Goal: Information Seeking & Learning: Learn about a topic

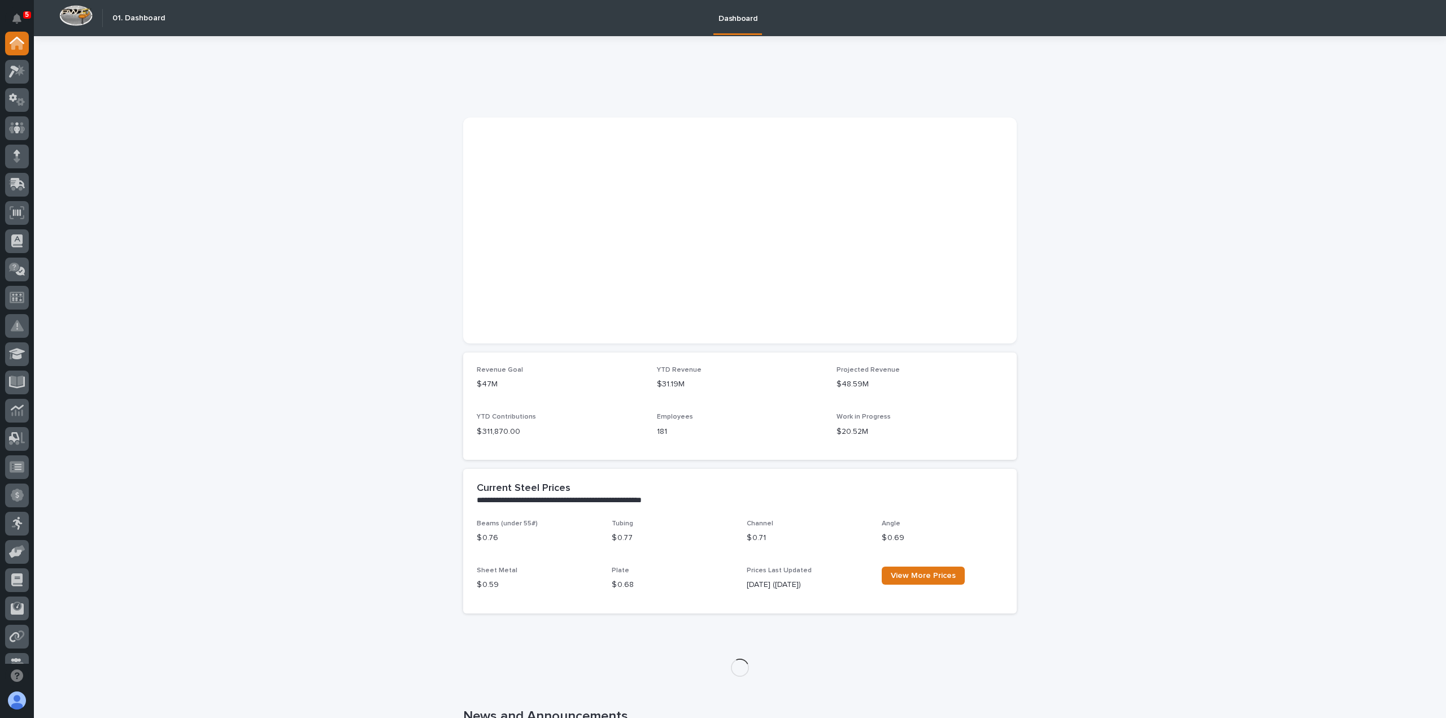
click at [1, 100] on div at bounding box center [17, 348] width 34 height 632
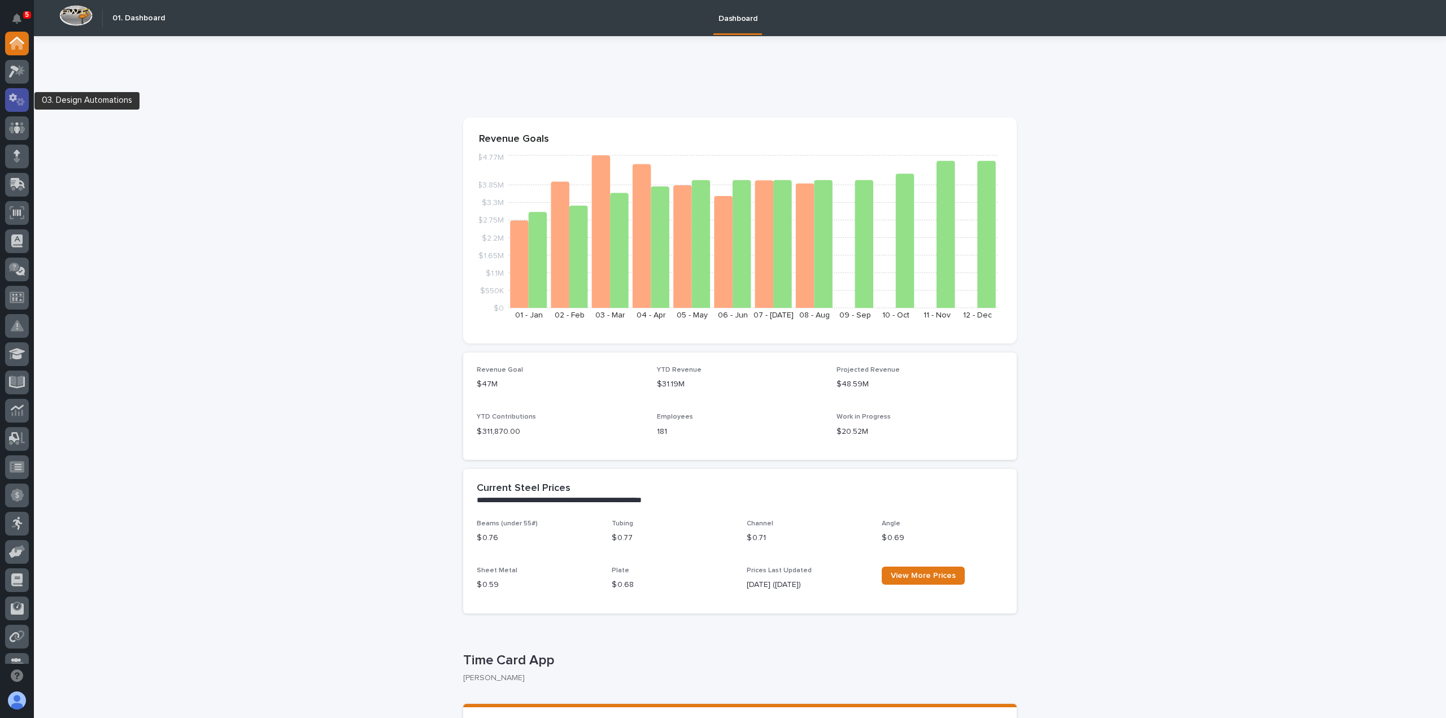
click at [21, 102] on icon at bounding box center [20, 102] width 8 height 8
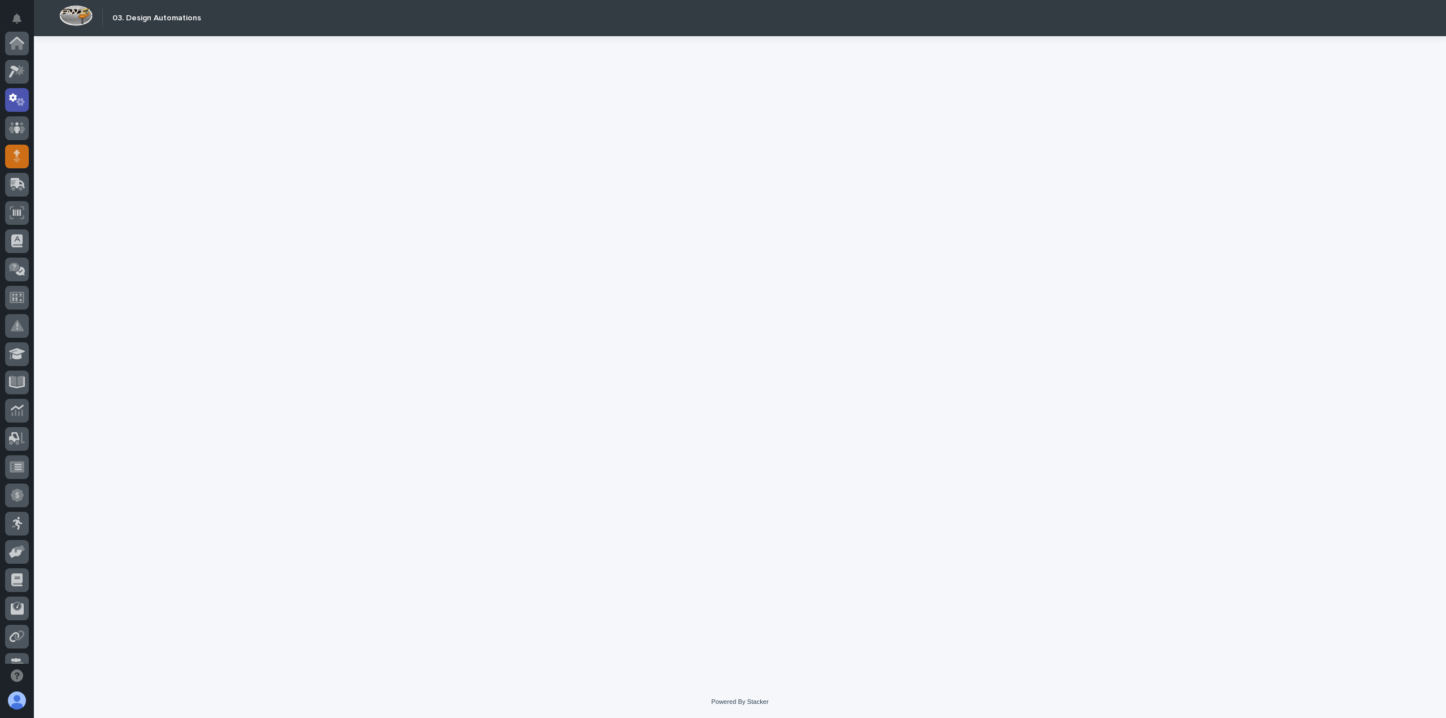
scroll to position [56, 0]
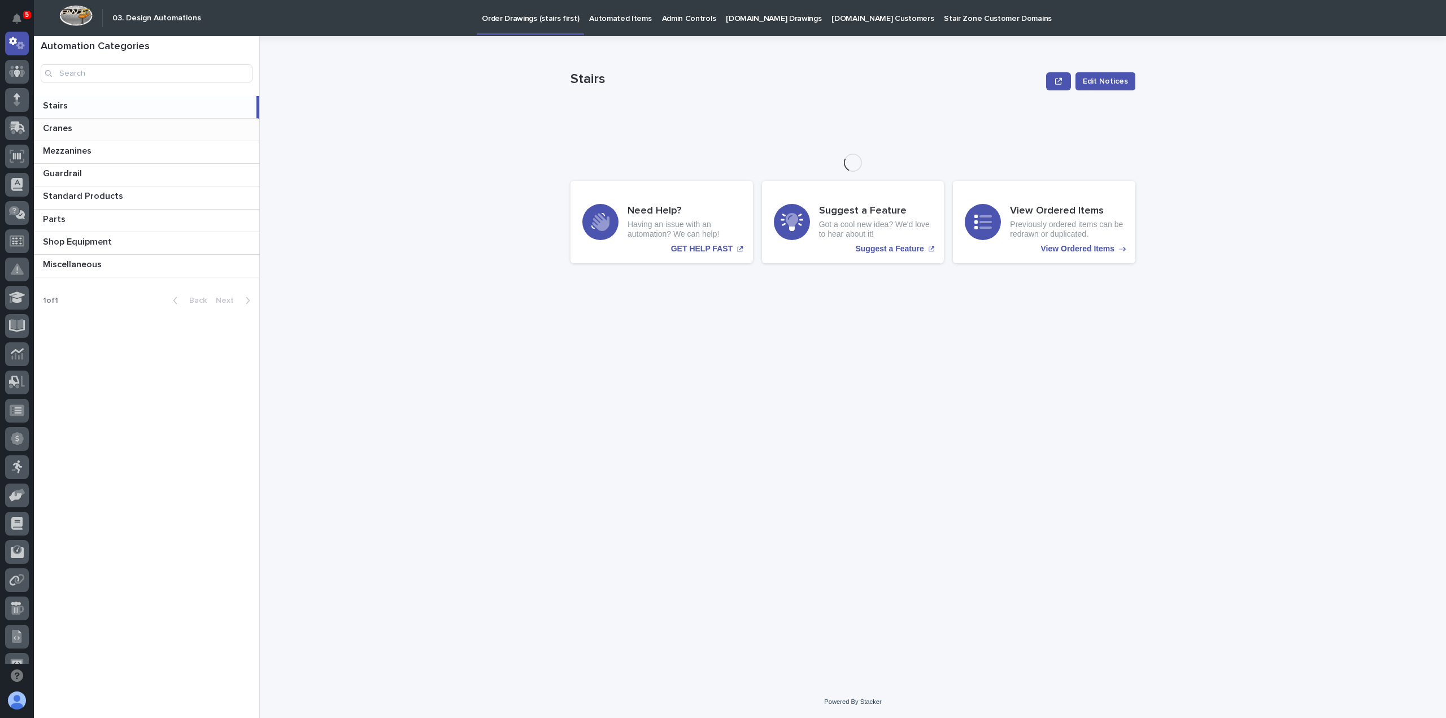
click at [66, 129] on p "Cranes" at bounding box center [59, 127] width 32 height 13
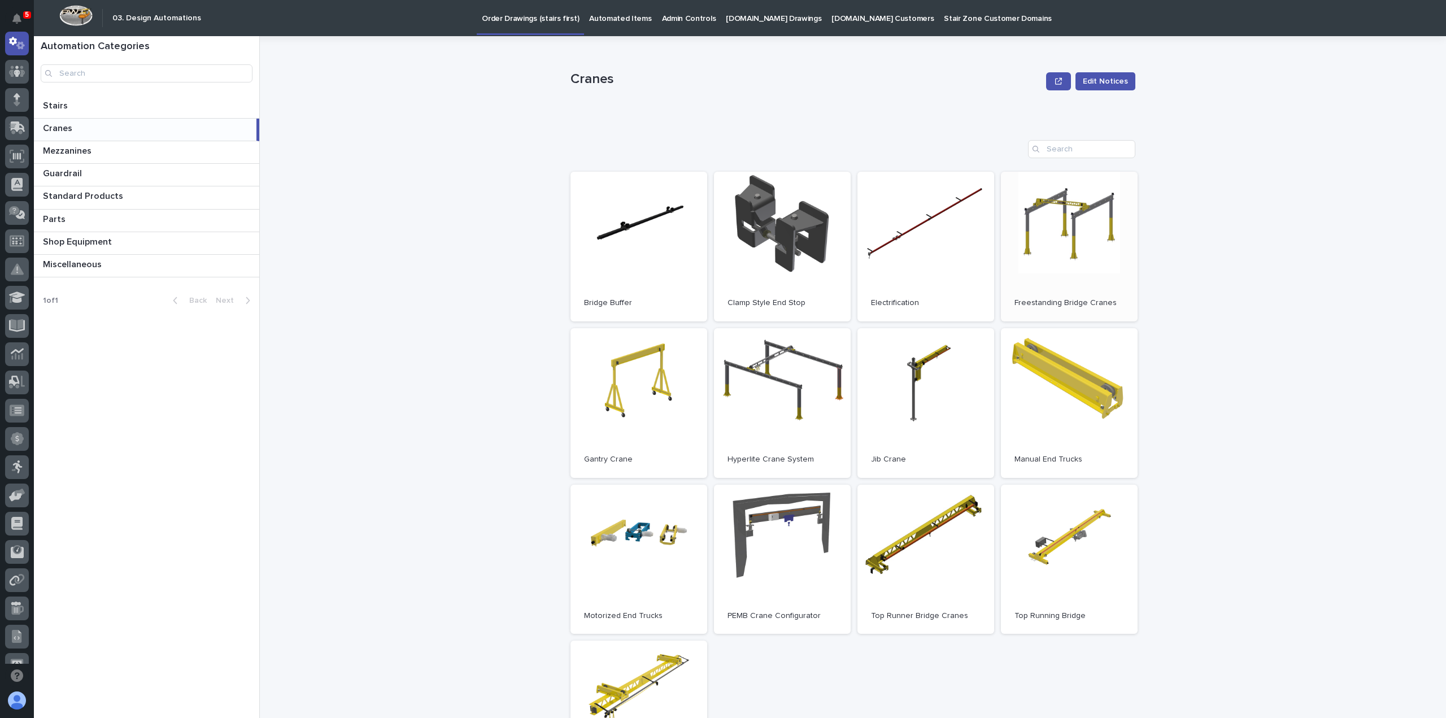
click at [1066, 212] on link "Open" at bounding box center [1069, 247] width 137 height 150
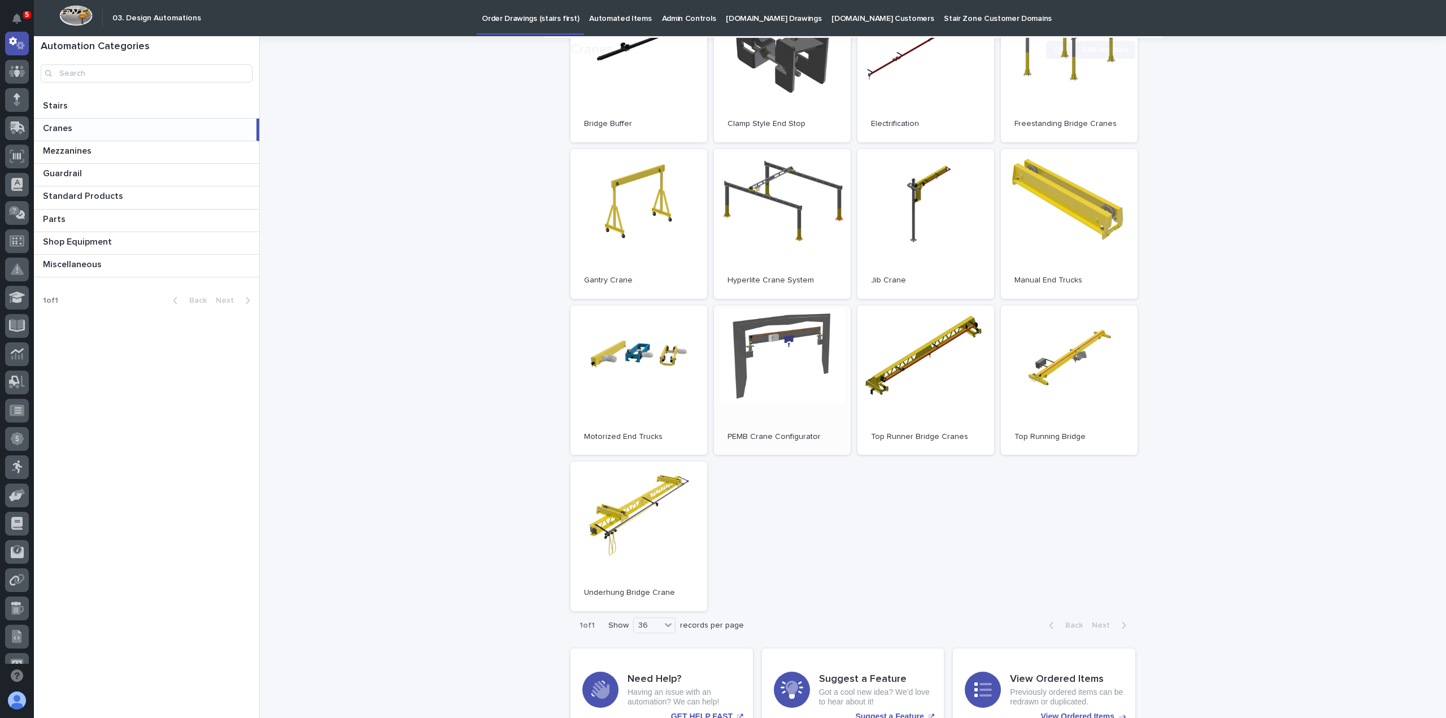
scroll to position [233, 0]
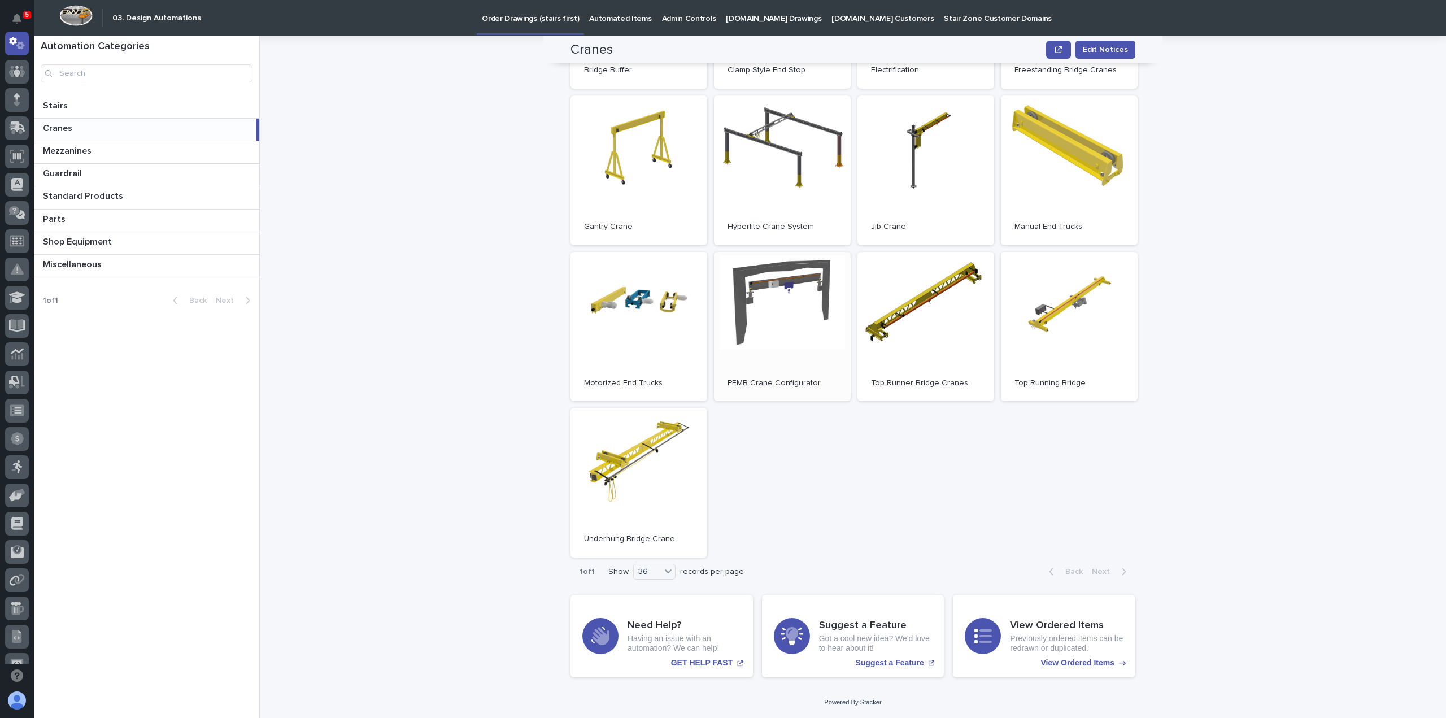
click at [747, 341] on link "Open" at bounding box center [782, 327] width 137 height 150
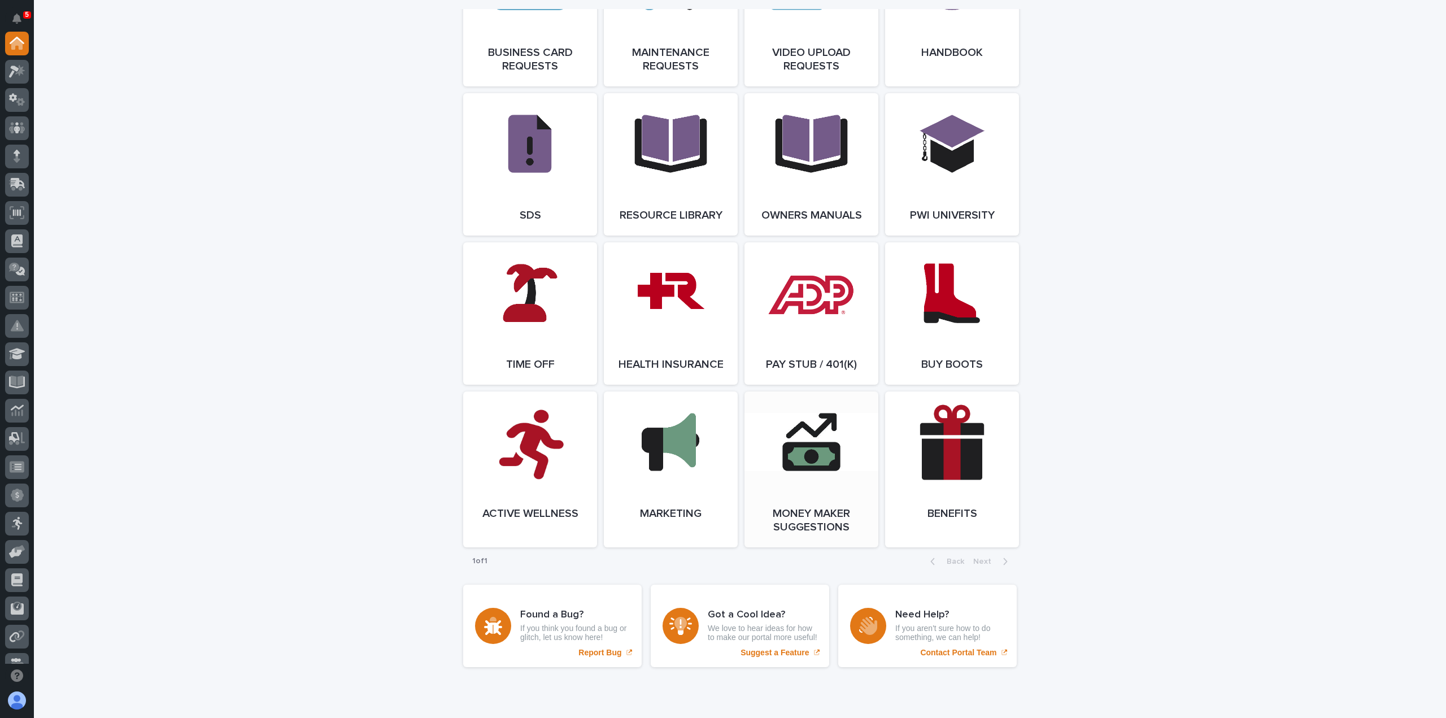
scroll to position [1722, 0]
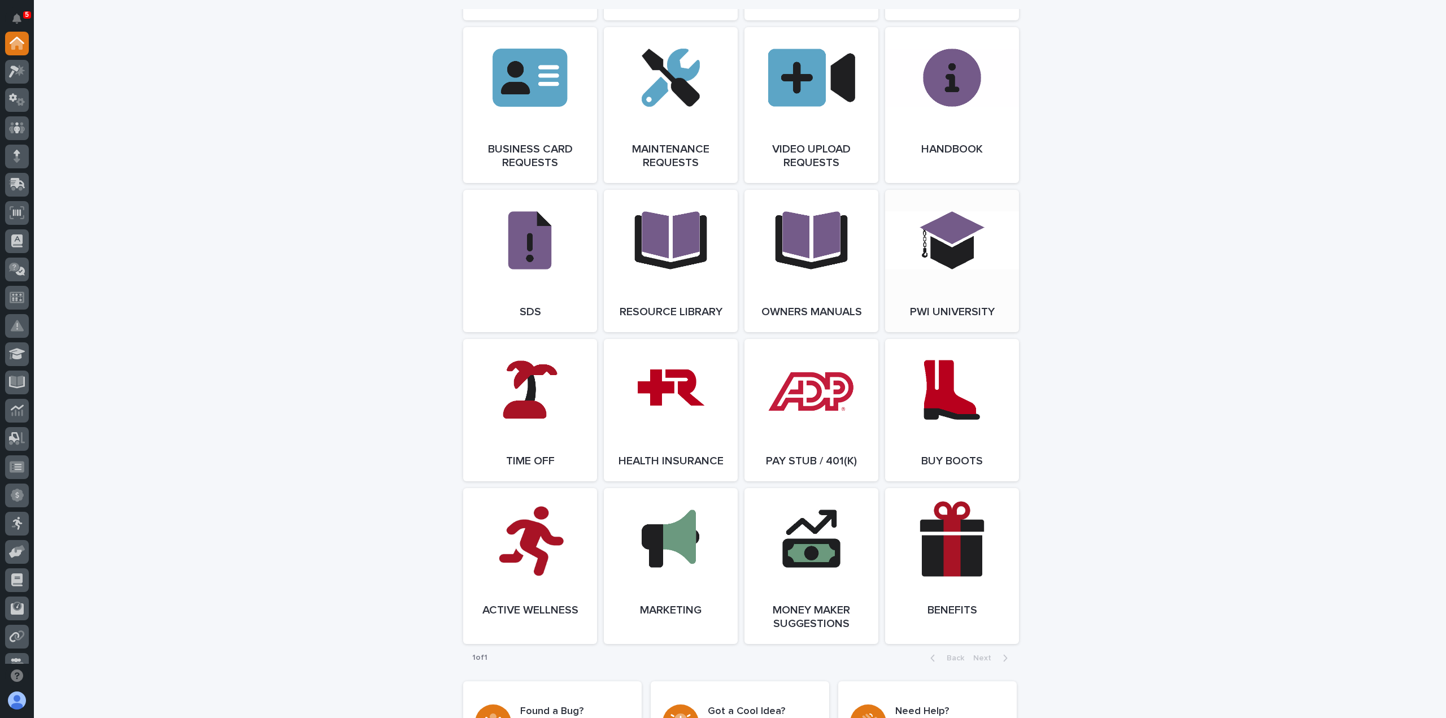
click at [905, 263] on link "Open Link" at bounding box center [952, 261] width 134 height 142
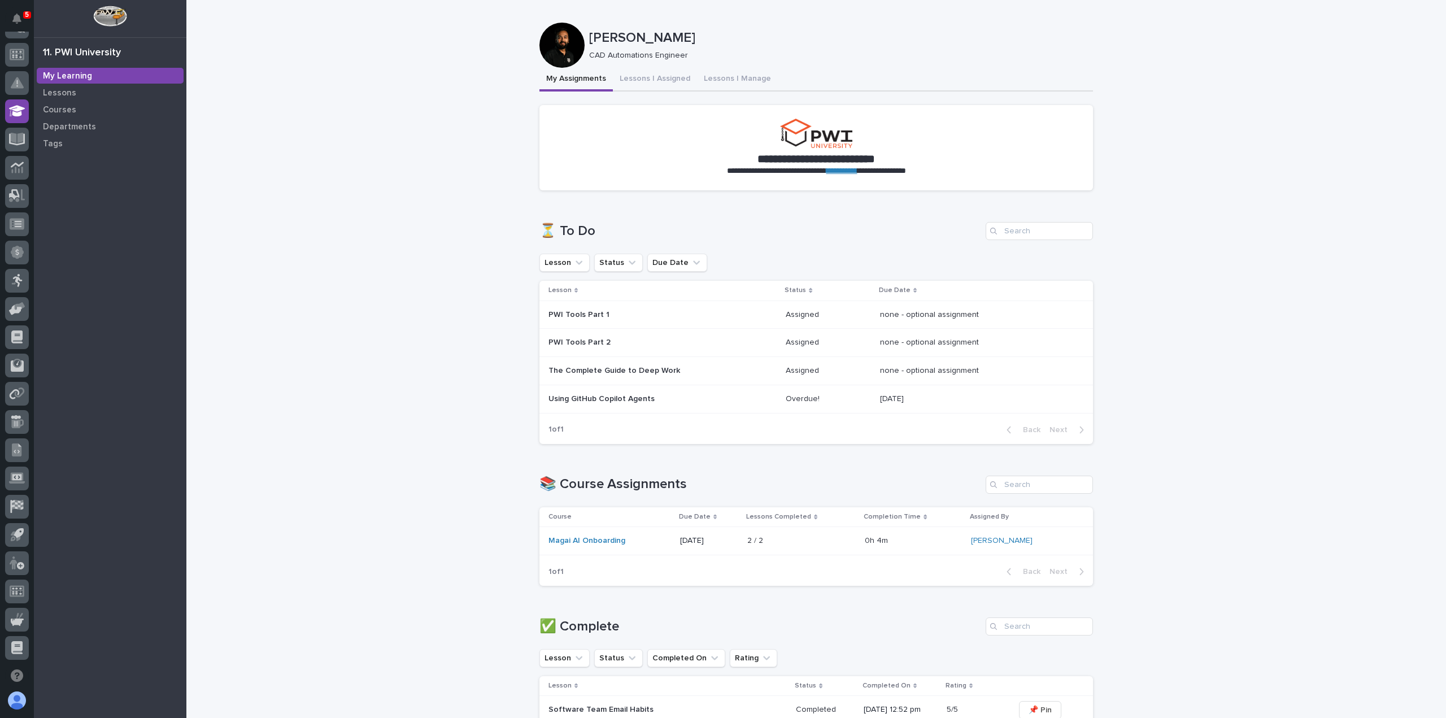
click at [638, 401] on p "Using GitHub Copilot Agents" at bounding box center [647, 399] width 198 height 10
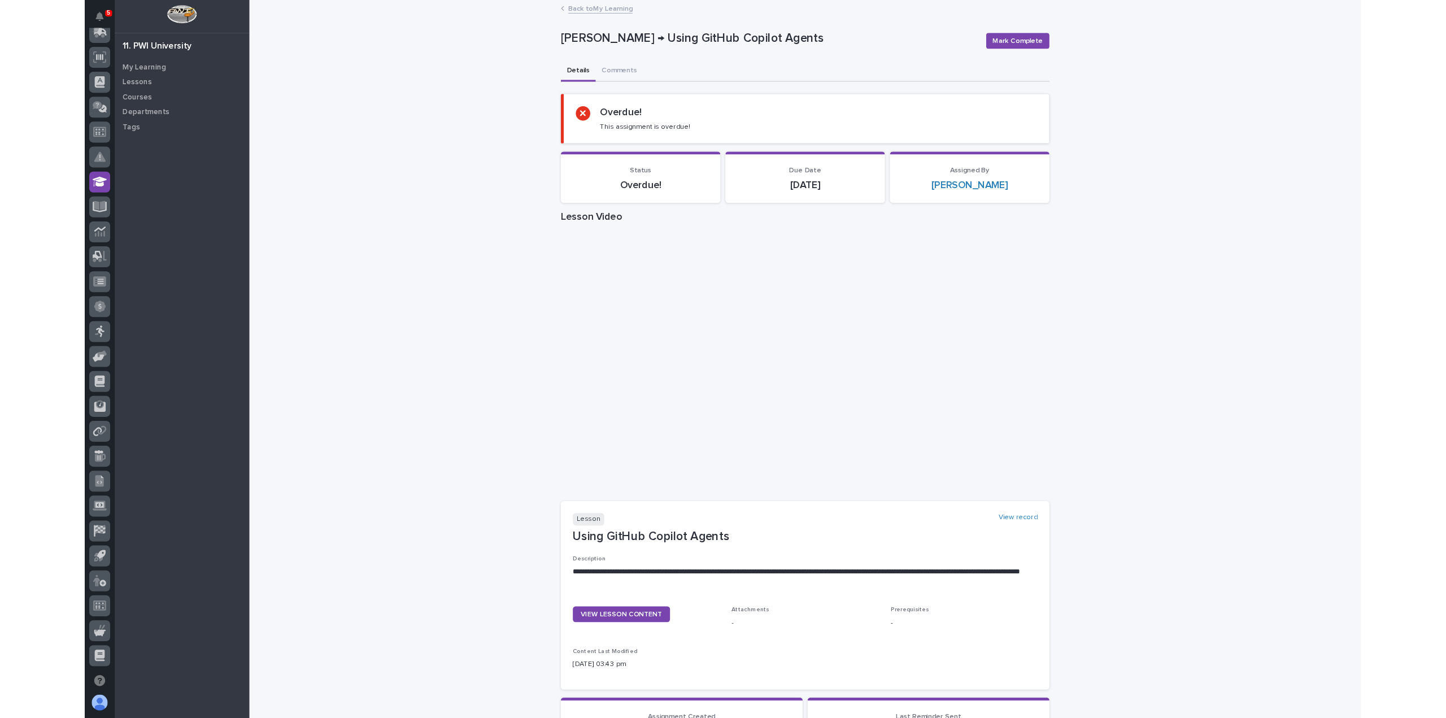
scroll to position [243, 0]
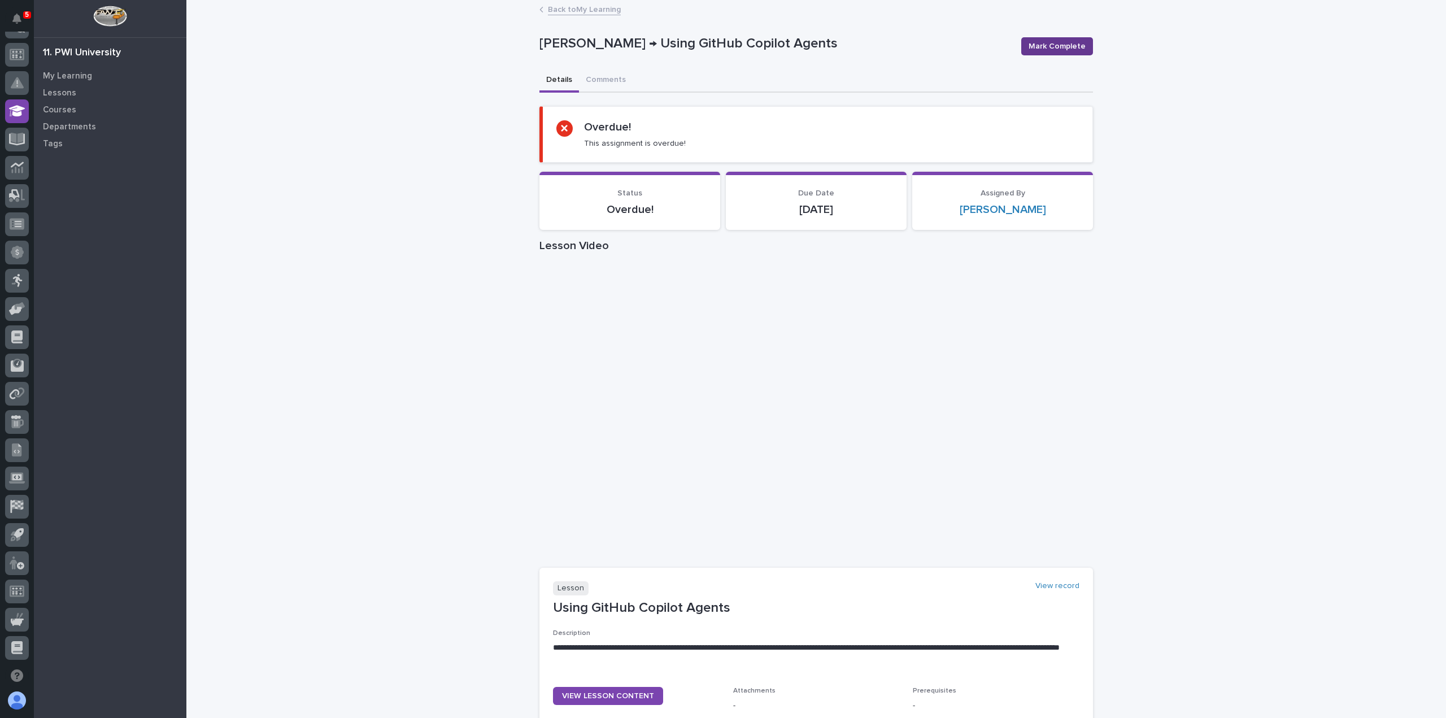
click at [1075, 45] on span "Mark Complete" at bounding box center [1056, 46] width 57 height 11
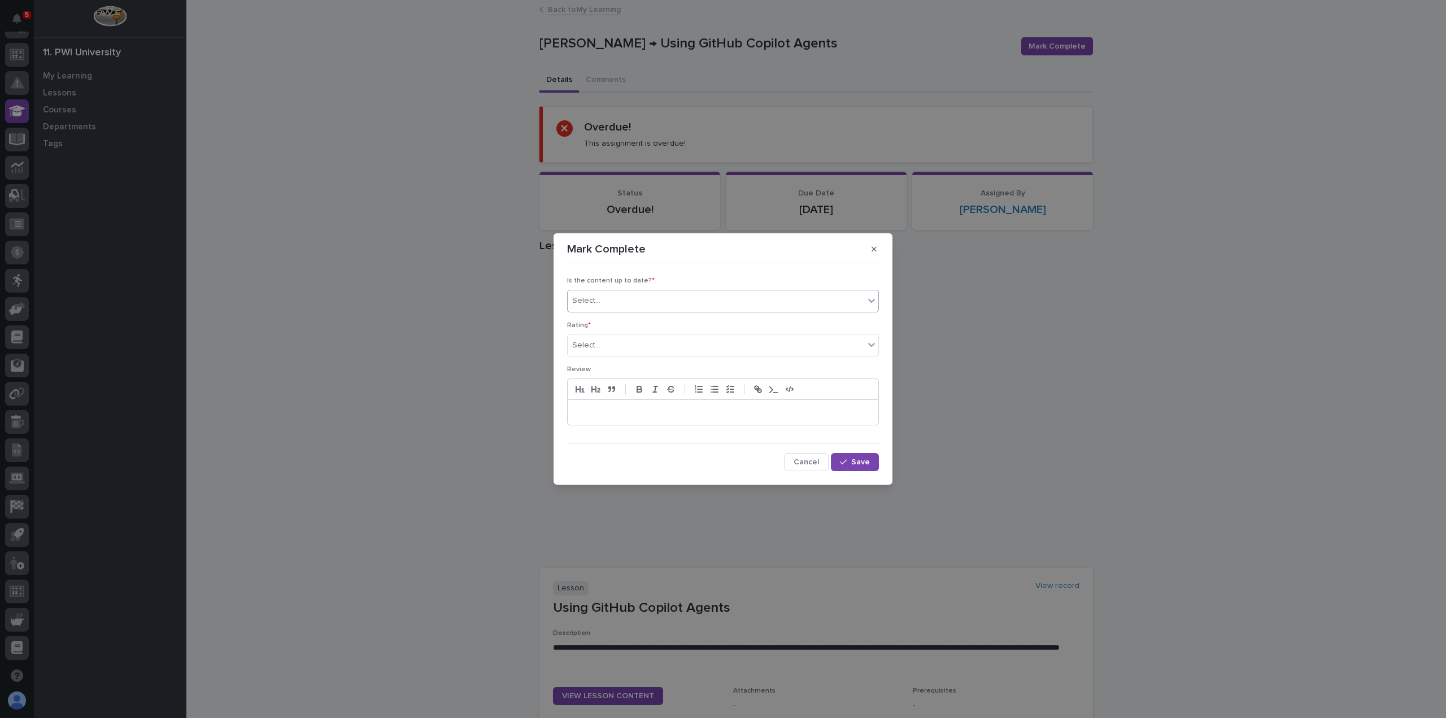
click at [634, 307] on div "Select..." at bounding box center [716, 300] width 296 height 19
click at [612, 321] on div "✔ everything is up to date" at bounding box center [723, 323] width 311 height 20
click at [608, 341] on div "Select..." at bounding box center [716, 345] width 296 height 19
click at [605, 366] on div "⭐⭐⭐⭐⭐" at bounding box center [723, 367] width 311 height 20
click at [601, 409] on p at bounding box center [723, 412] width 294 height 11
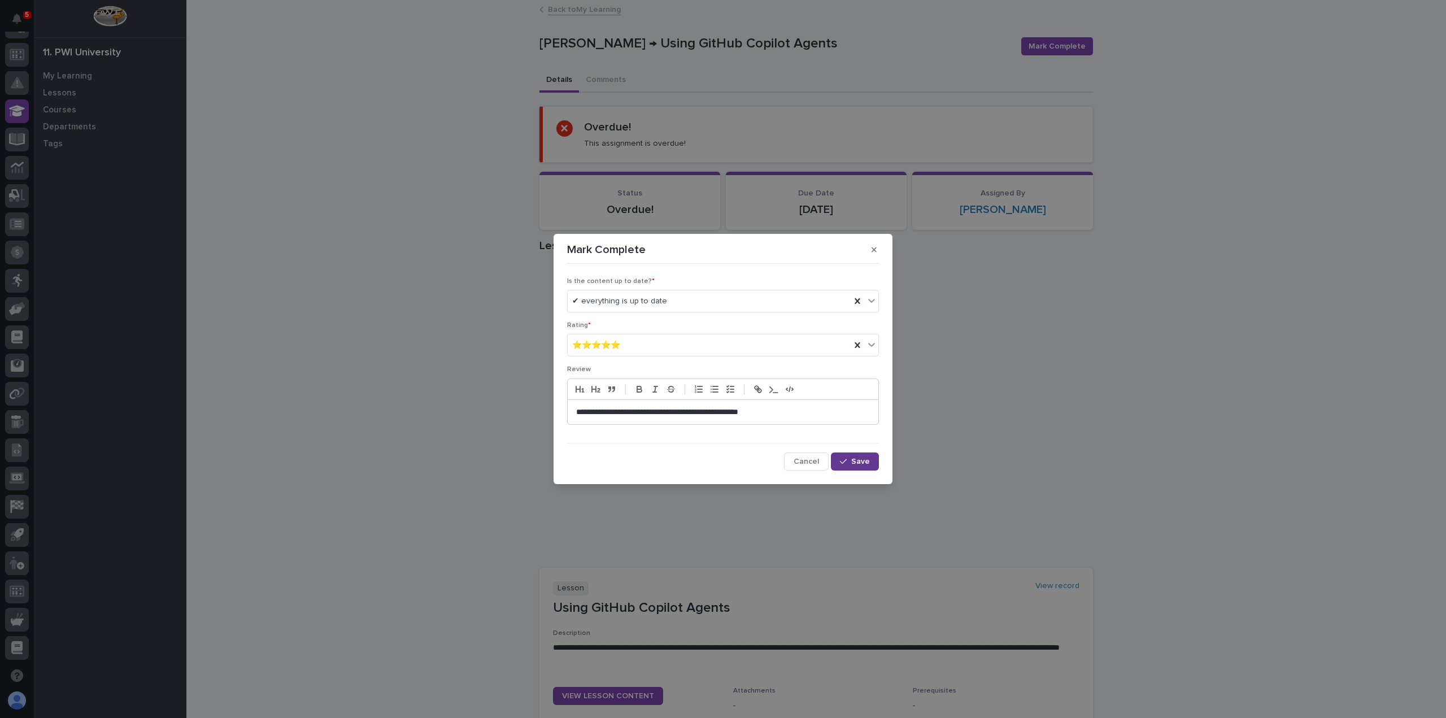
click at [852, 456] on button "Save" at bounding box center [855, 461] width 48 height 18
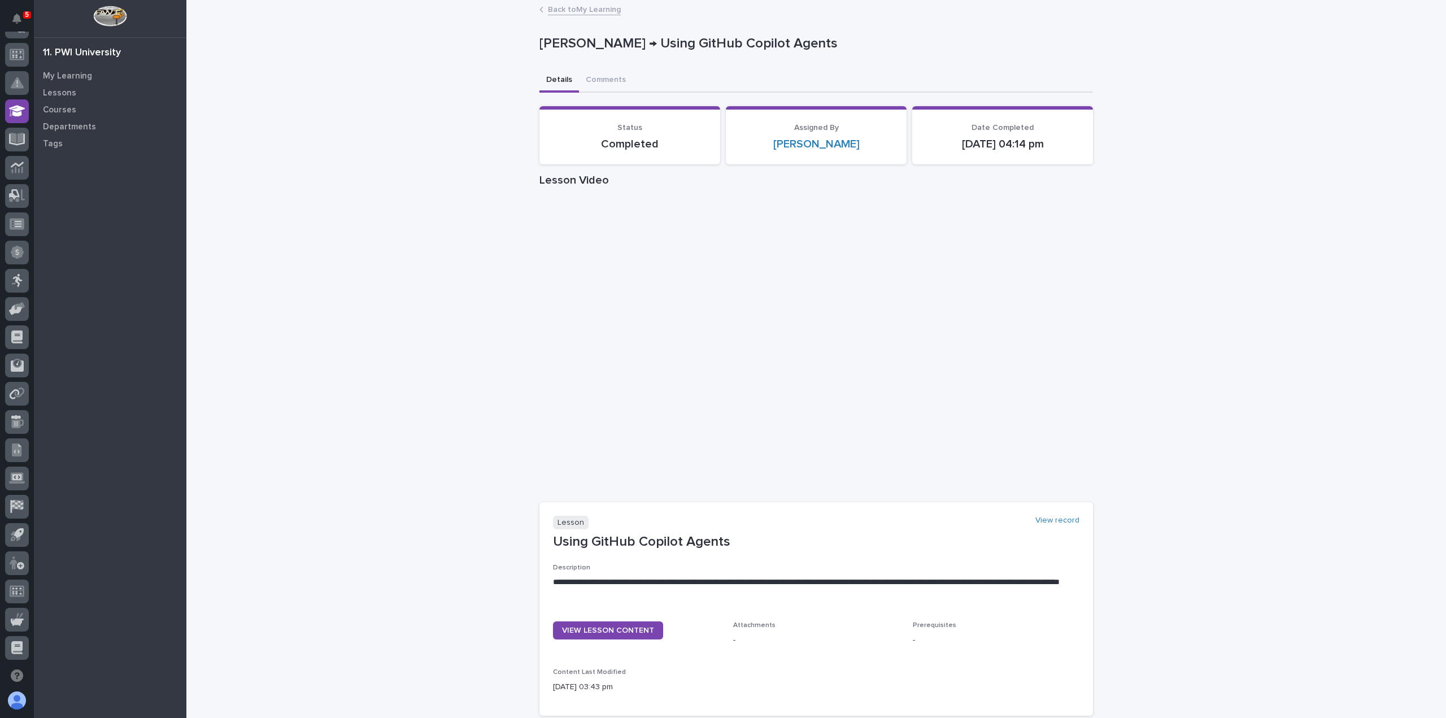
click at [603, 4] on link "Back to My Learning" at bounding box center [584, 8] width 73 height 13
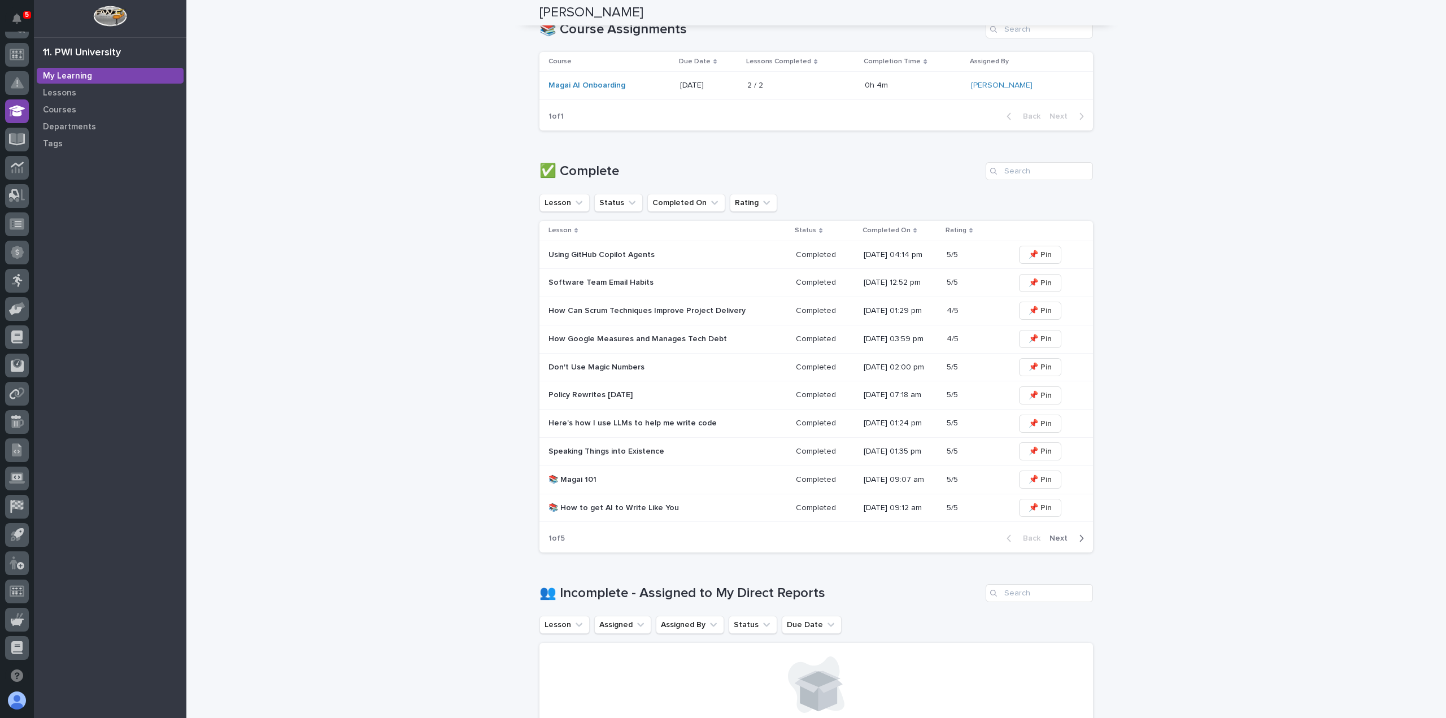
scroll to position [407, 0]
